Goal: Task Accomplishment & Management: Complete application form

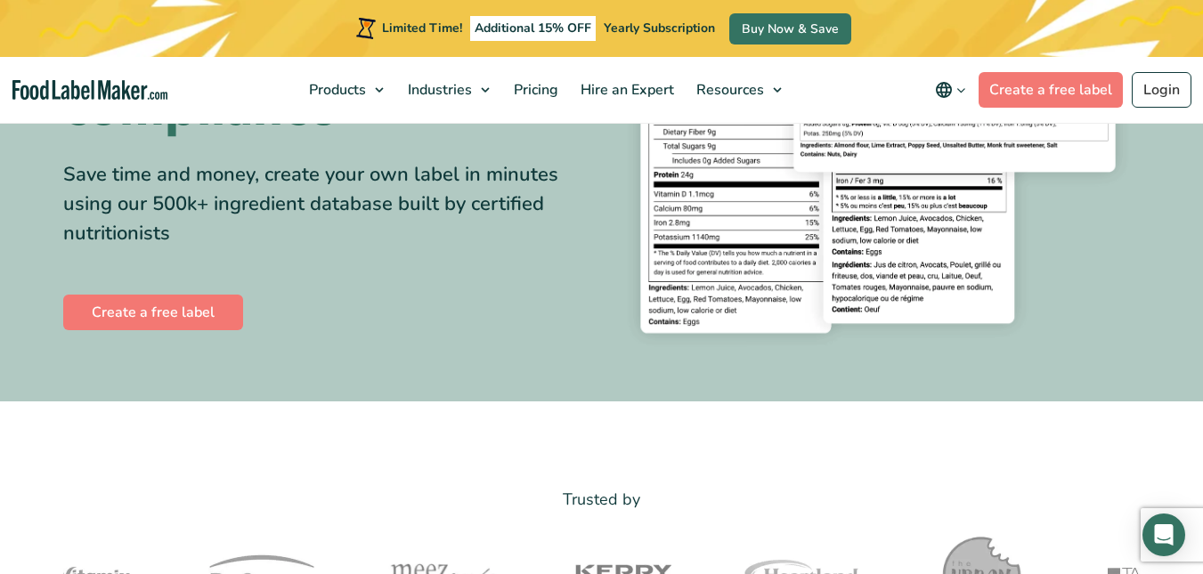
scroll to position [284, 0]
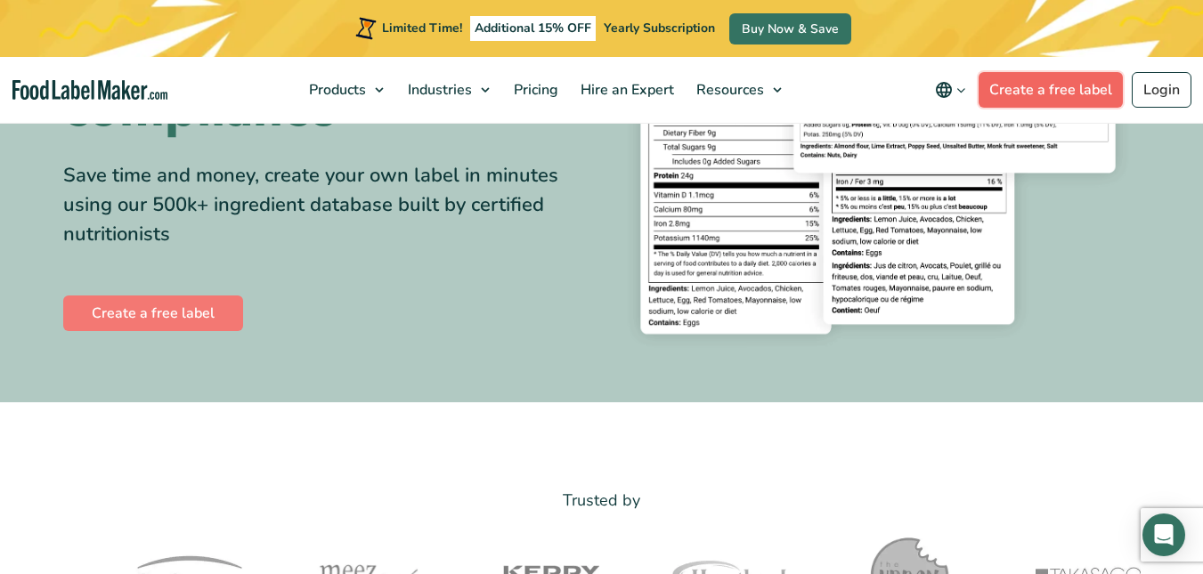
click at [1033, 86] on link "Create a free label" at bounding box center [1051, 90] width 144 height 36
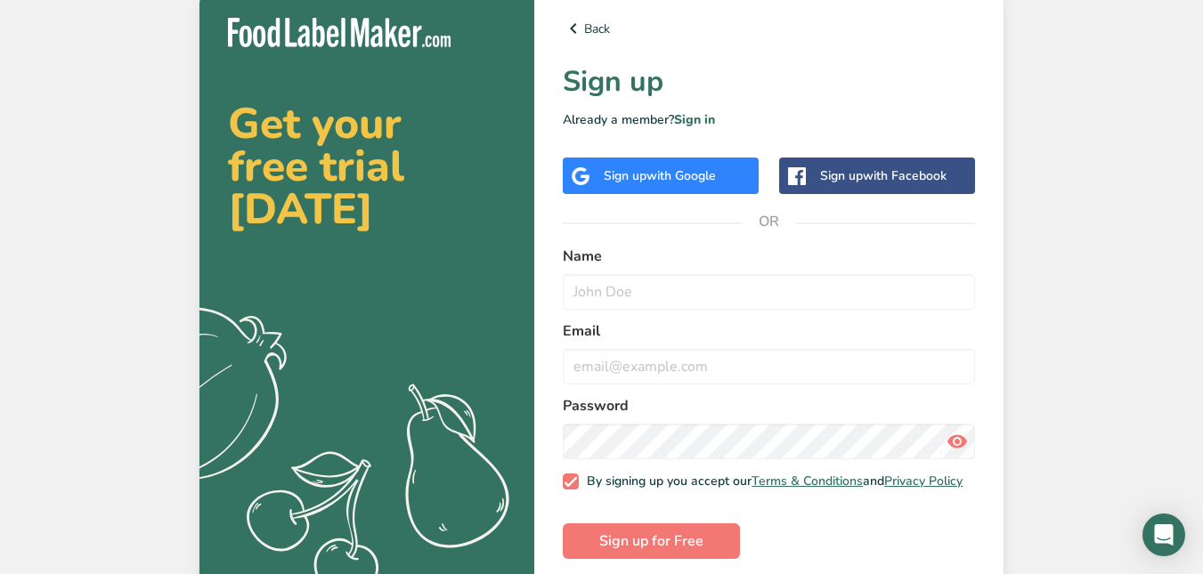
click at [880, 167] on div "Sign up with Facebook" at bounding box center [883, 176] width 126 height 19
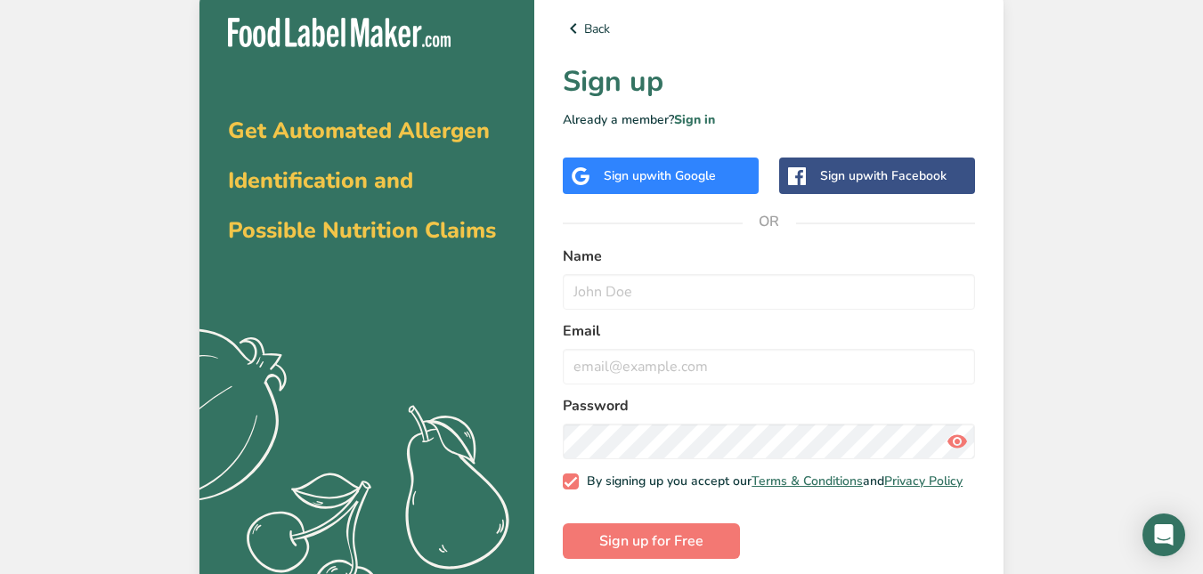
click at [870, 181] on span "with Facebook" at bounding box center [905, 175] width 84 height 17
